Goal: Task Accomplishment & Management: Complete application form

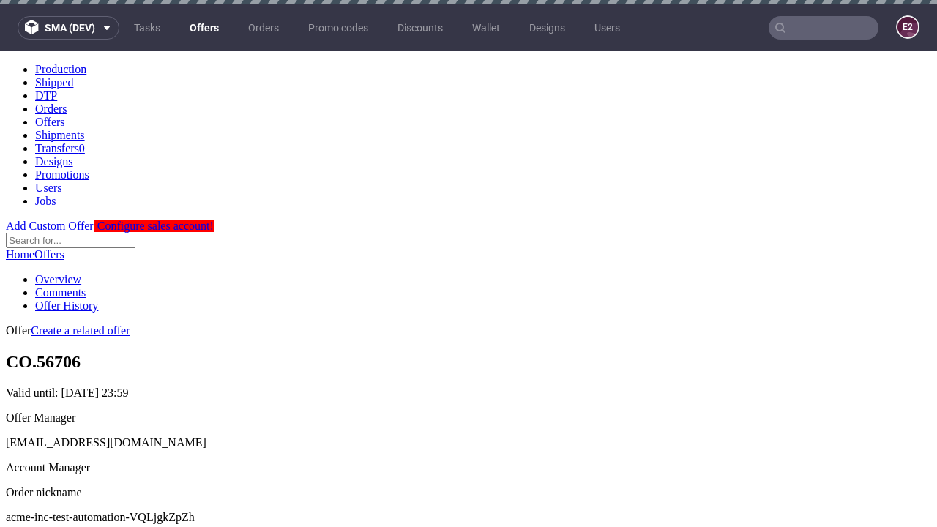
scroll to position [4, 0]
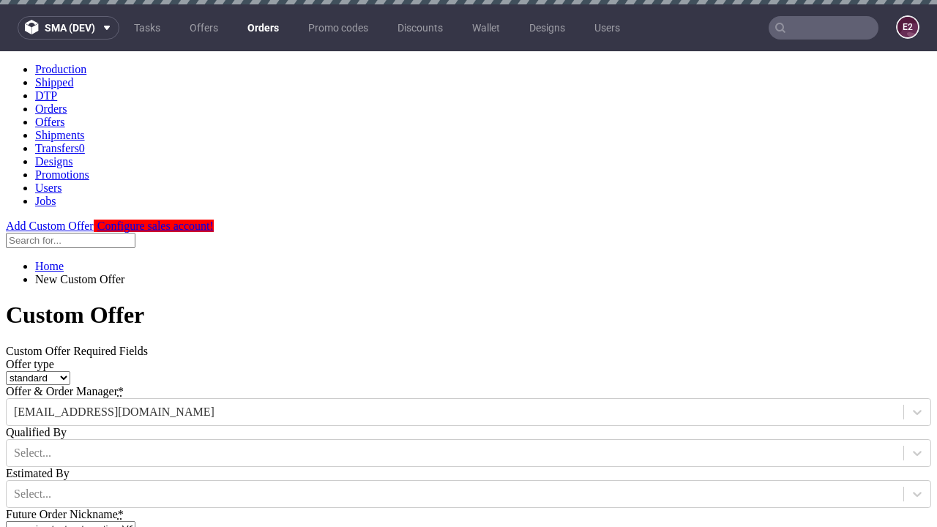
type input "acme-inc-test-automation-VQLjgkZpZh"
type input "2025-09-05"
type input "e2e-user-HcMyb7IdYV@test.com"
select select "gb"
type input "e2e-user-HcMyb7IdYV@test.com"
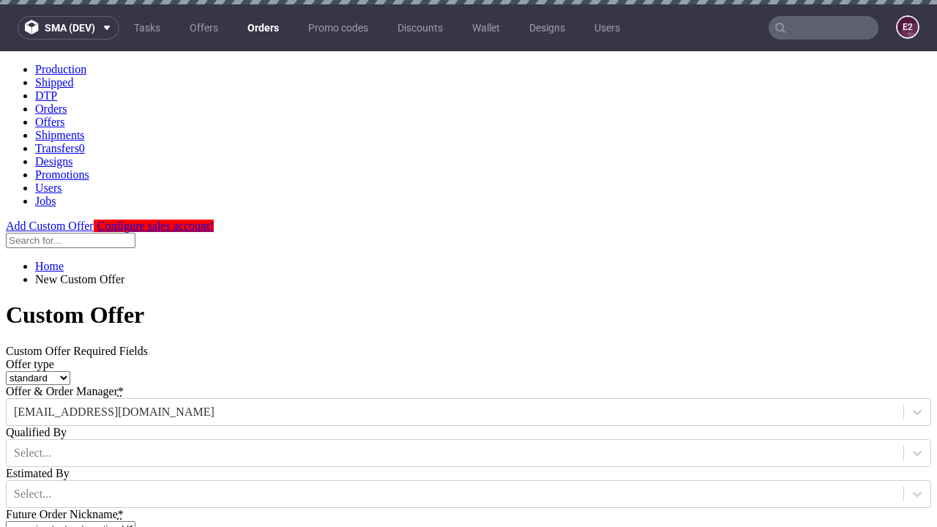
scroll to position [4, 0]
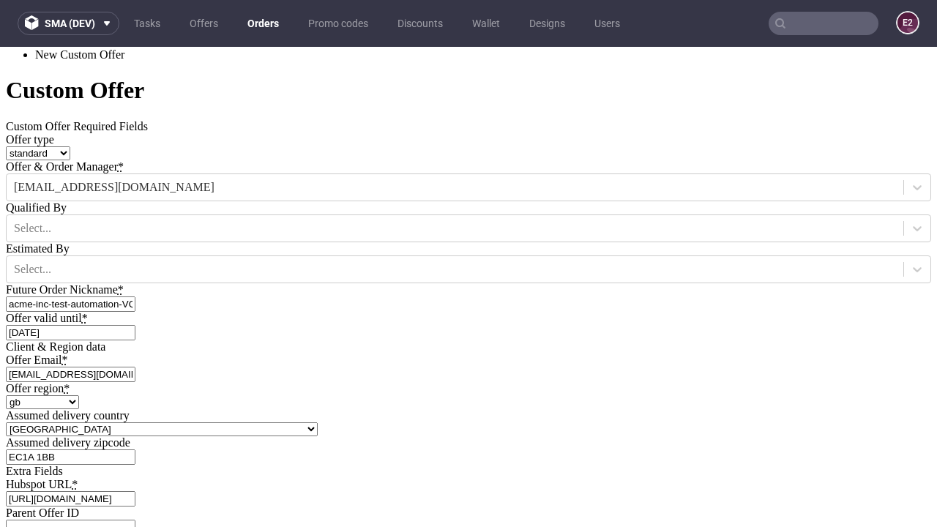
type input "https://app-eu1.hubspot.com/contacts/139493128/record/0-3/7600435676"
type input "Please wait..."
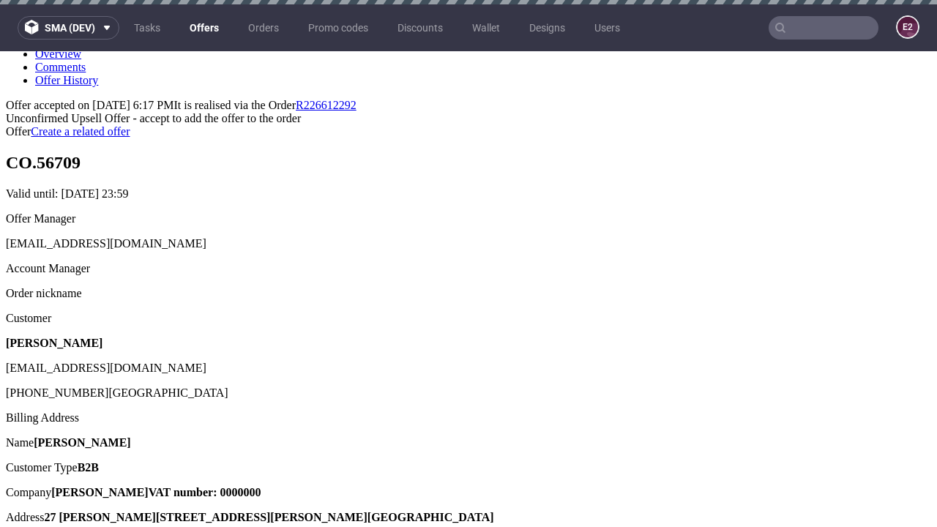
scroll to position [4, 0]
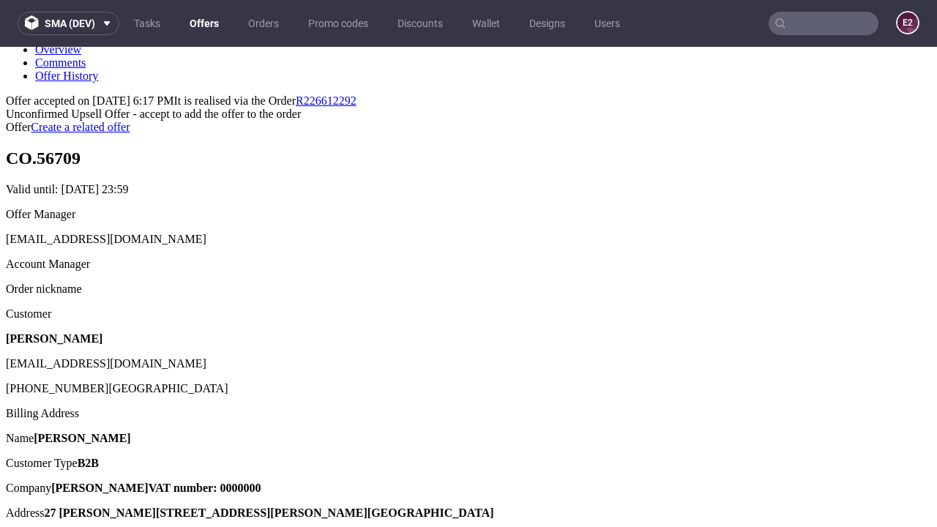
type input "In progress..."
